Goal: Check status: Check status

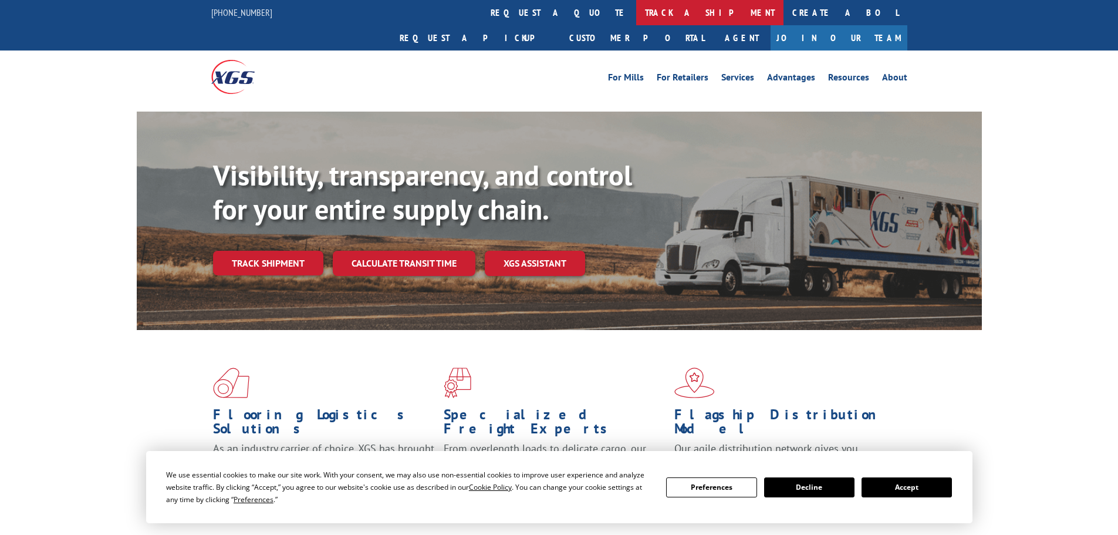
click at [636, 16] on link "track a shipment" at bounding box center [709, 12] width 147 height 25
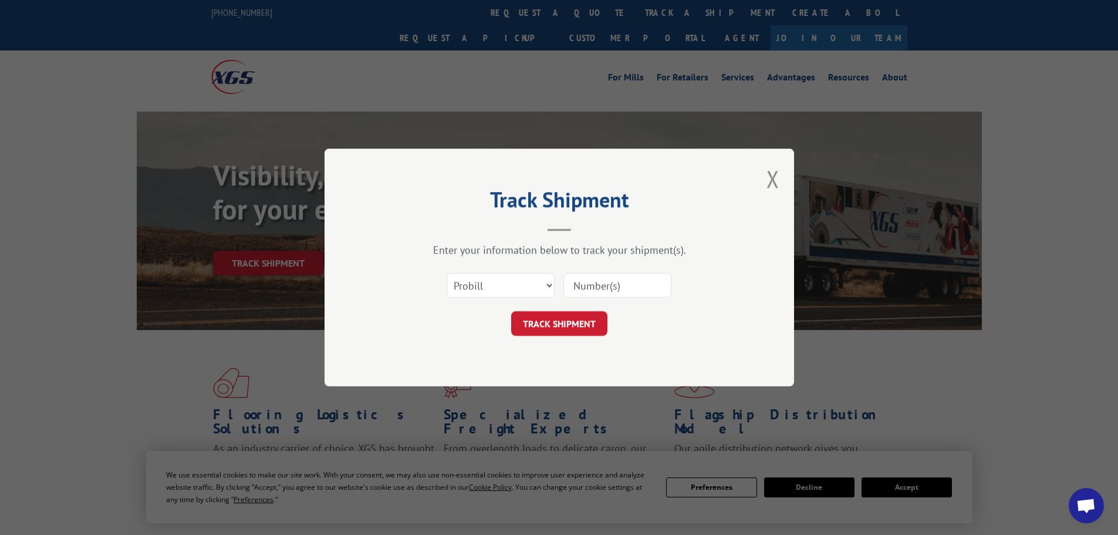
click at [635, 280] on input at bounding box center [617, 285] width 108 height 25
paste input "345610828"
type input "345610828"
click at [511, 311] on button "TRACK SHIPMENT" at bounding box center [559, 323] width 96 height 25
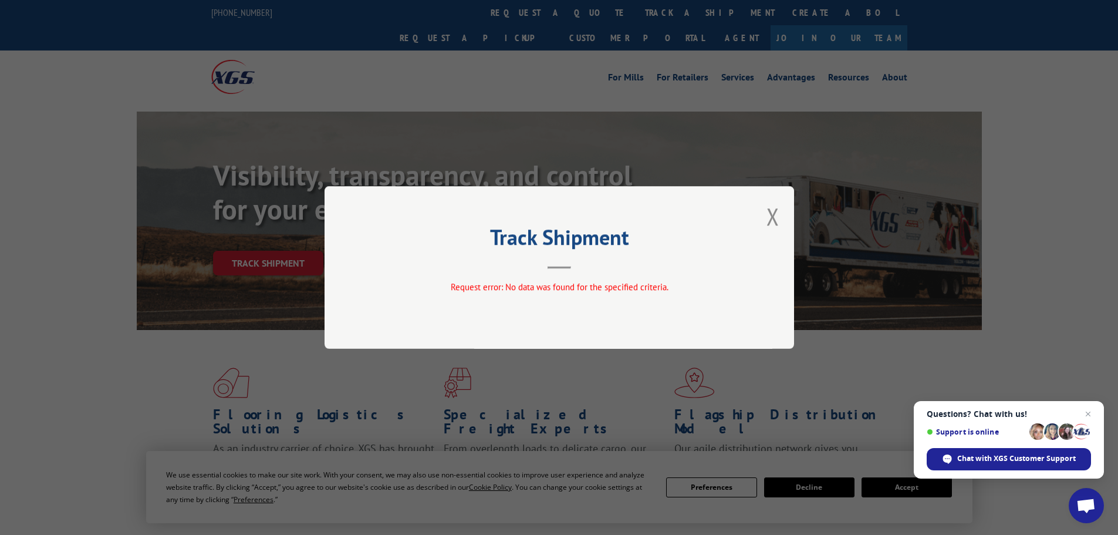
click at [765, 217] on div "Track Shipment Request error: No data was found for the specified criteria." at bounding box center [559, 267] width 469 height 163
click at [773, 217] on button "Close modal" at bounding box center [772, 216] width 13 height 31
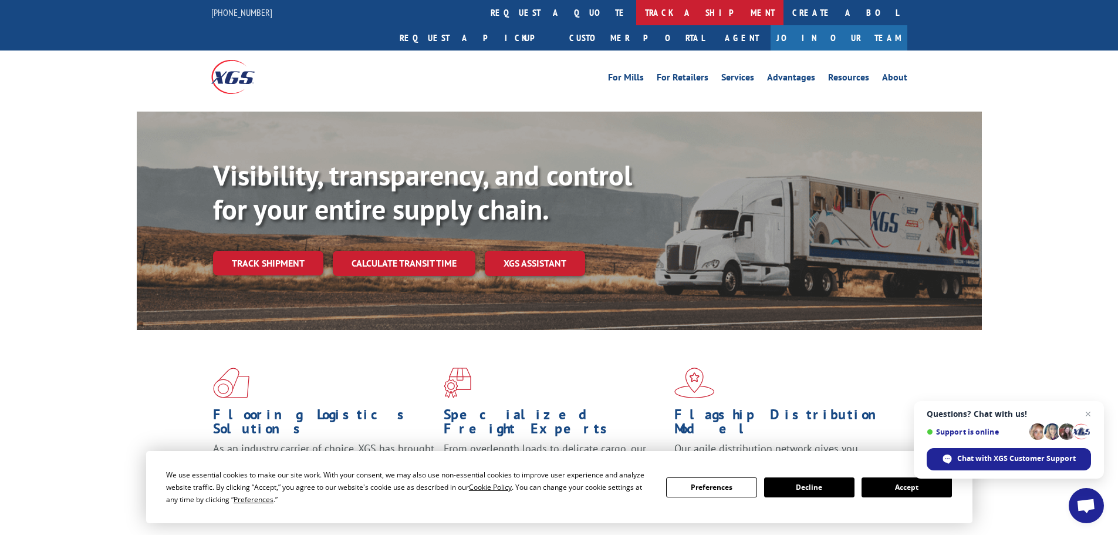
click at [636, 15] on link "track a shipment" at bounding box center [709, 12] width 147 height 25
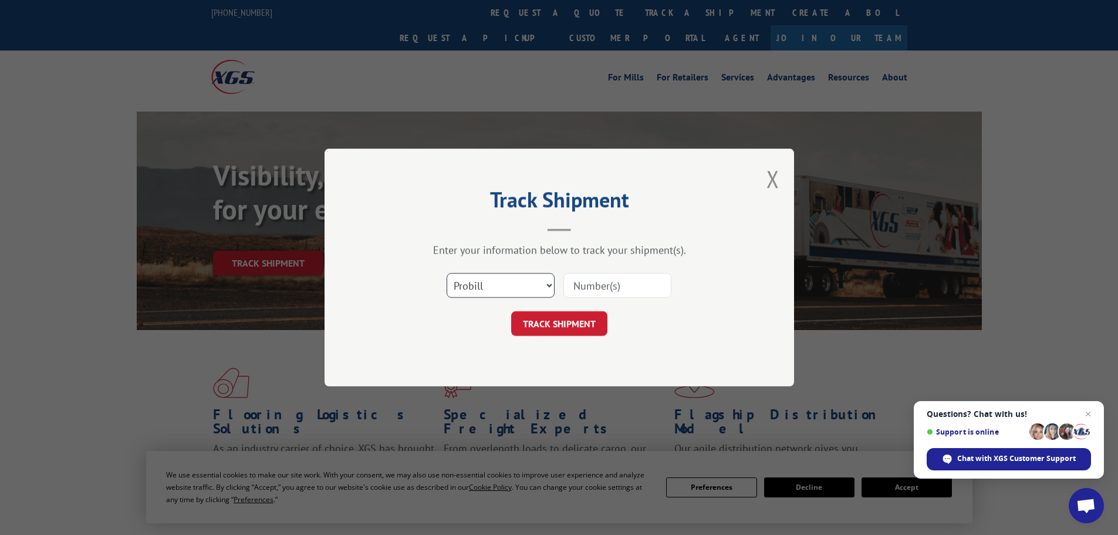
drag, startPoint x: 501, startPoint y: 288, endPoint x: 521, endPoint y: 285, distance: 20.2
click at [501, 288] on select "Select category... Probill BOL PO" at bounding box center [501, 285] width 108 height 25
select select "po"
click at [447, 273] on select "Select category... Probill BOL PO" at bounding box center [501, 285] width 108 height 25
click at [642, 282] on input at bounding box center [617, 285] width 108 height 25
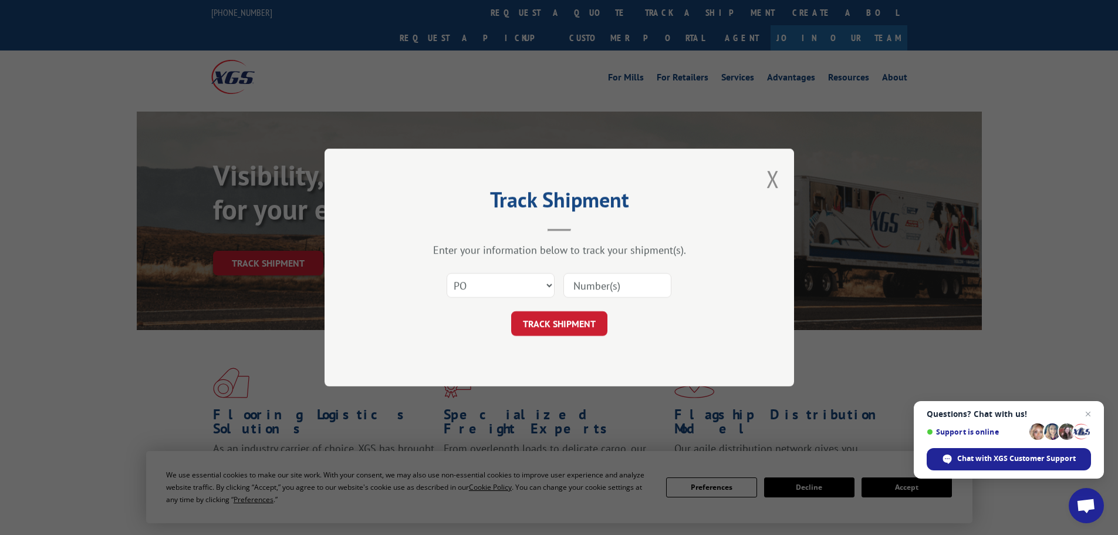
paste input "42502022"
type input "42502022"
click at [511, 311] on button "TRACK SHIPMENT" at bounding box center [559, 323] width 96 height 25
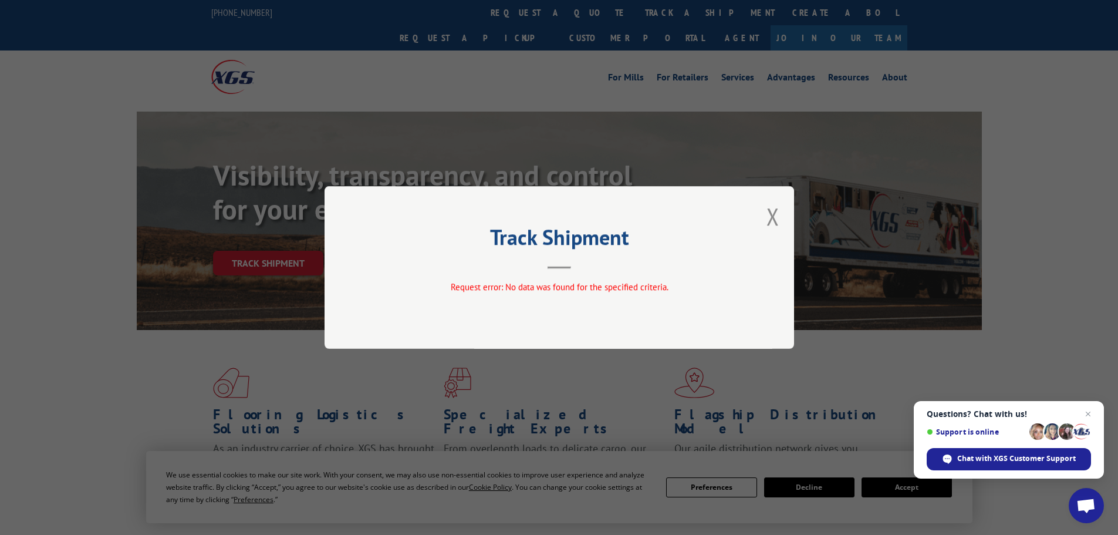
drag, startPoint x: 769, startPoint y: 216, endPoint x: 764, endPoint y: 211, distance: 7.5
click at [770, 215] on button "Close modal" at bounding box center [772, 216] width 13 height 31
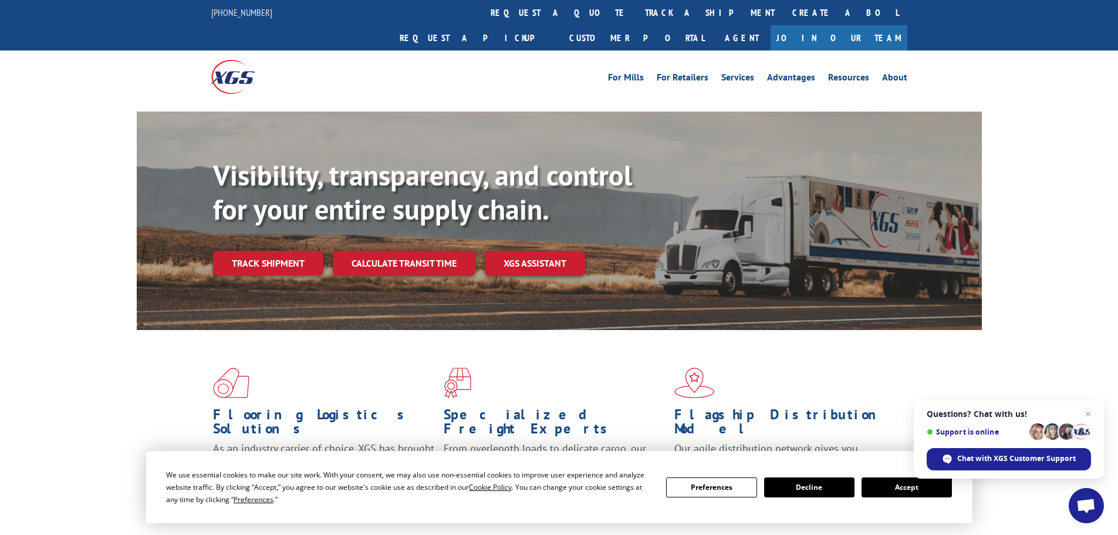
drag, startPoint x: 525, startPoint y: 19, endPoint x: 537, endPoint y: 20, distance: 12.4
click at [636, 19] on link "track a shipment" at bounding box center [709, 12] width 147 height 25
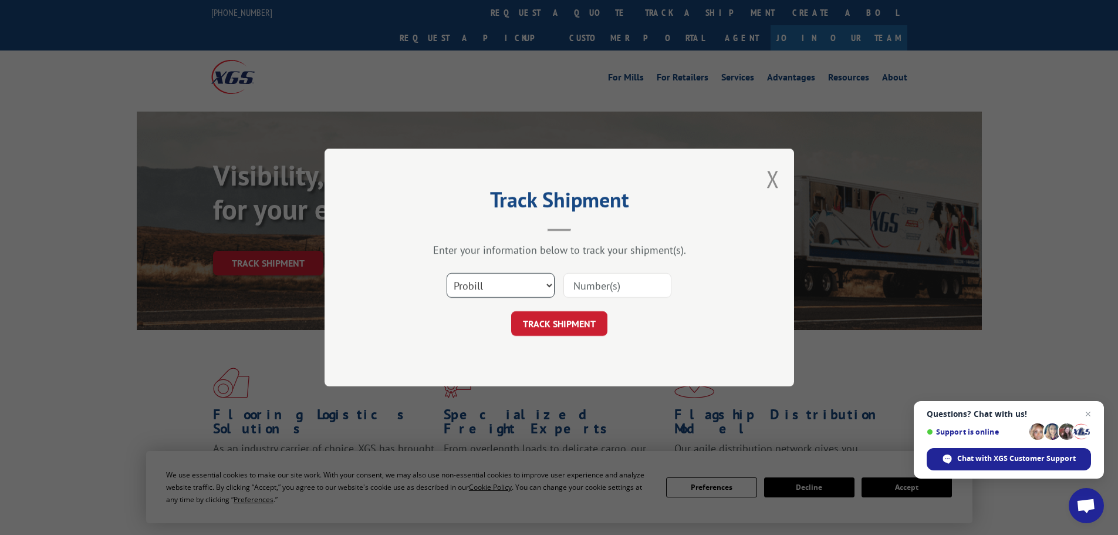
click at [525, 291] on select "Select category... Probill BOL PO" at bounding box center [501, 285] width 108 height 25
click at [447, 273] on select "Select category... Probill BOL PO" at bounding box center [501, 285] width 108 height 25
click at [511, 266] on div "Enter your information below to track your shipment(s). Select category... Prob…" at bounding box center [559, 289] width 352 height 93
click at [502, 285] on select "Select category... Probill BOL PO" at bounding box center [501, 285] width 108 height 25
select select "po"
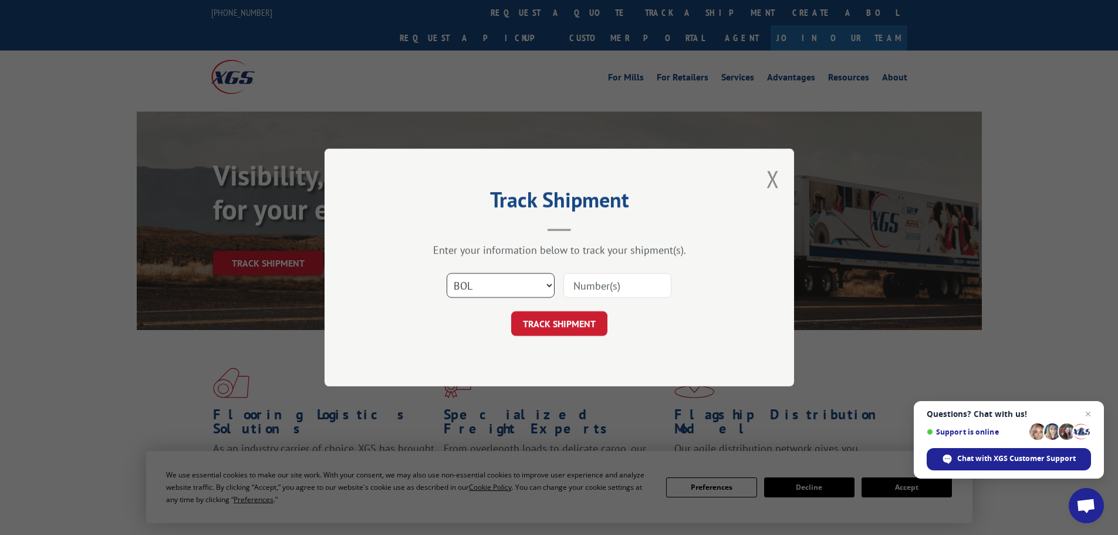
click at [447, 273] on select "Select category... Probill BOL PO" at bounding box center [501, 285] width 108 height 25
click at [638, 283] on input at bounding box center [617, 285] width 108 height 25
paste input "42502833"
type input "42502833"
click at [511, 311] on button "TRACK SHIPMENT" at bounding box center [559, 323] width 96 height 25
